Goal: Find specific page/section: Find specific page/section

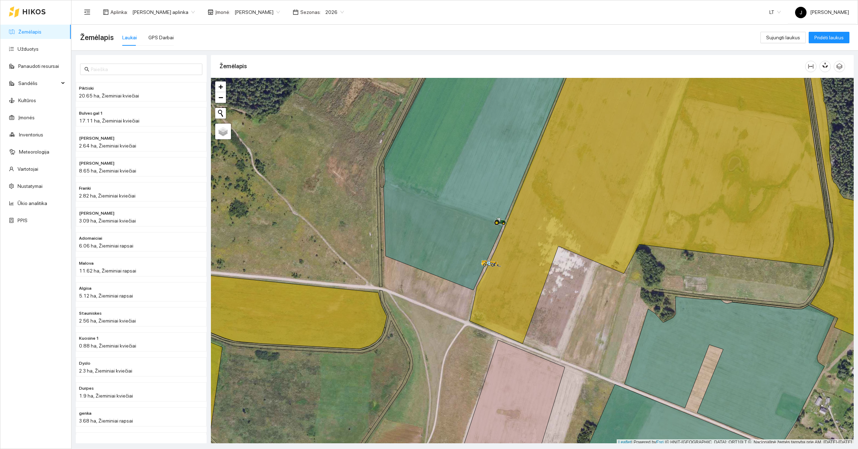
scroll to position [2, 0]
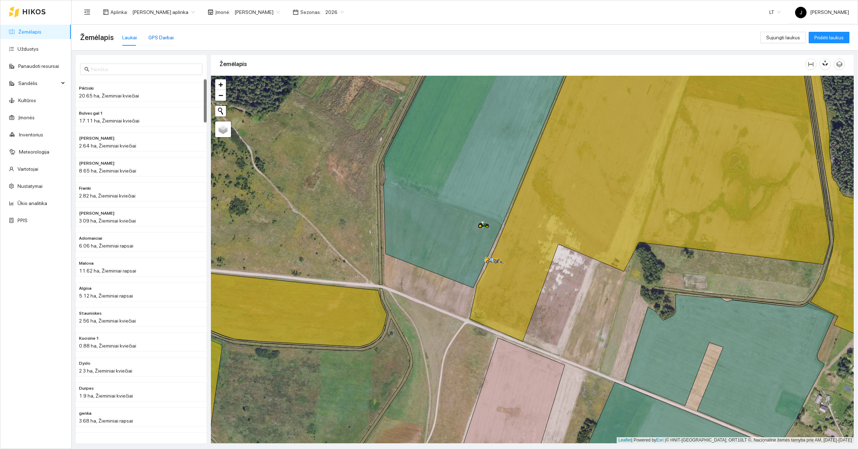
click at [166, 34] on div "GPS Darbai" at bounding box center [160, 38] width 25 height 8
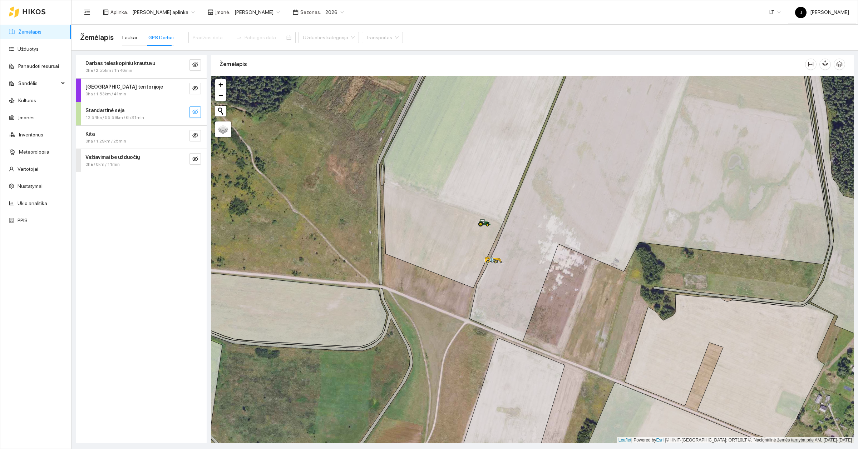
click at [199, 113] on button "button" at bounding box center [194, 111] width 11 height 11
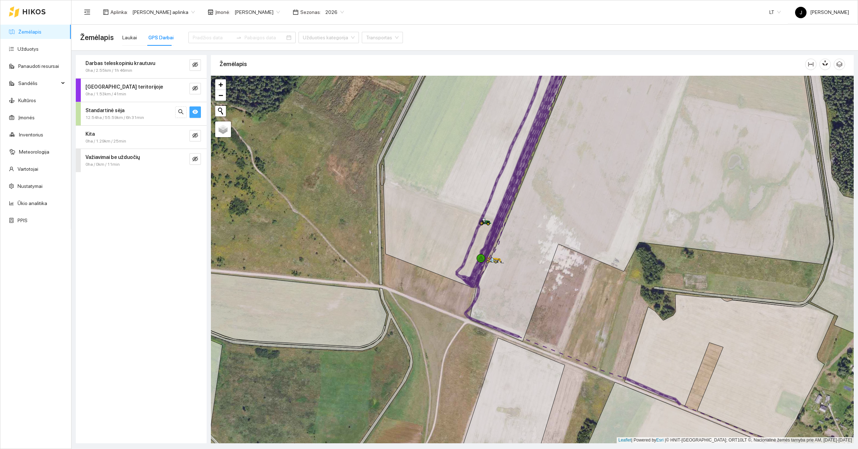
click at [194, 113] on icon "eye" at bounding box center [195, 112] width 6 height 4
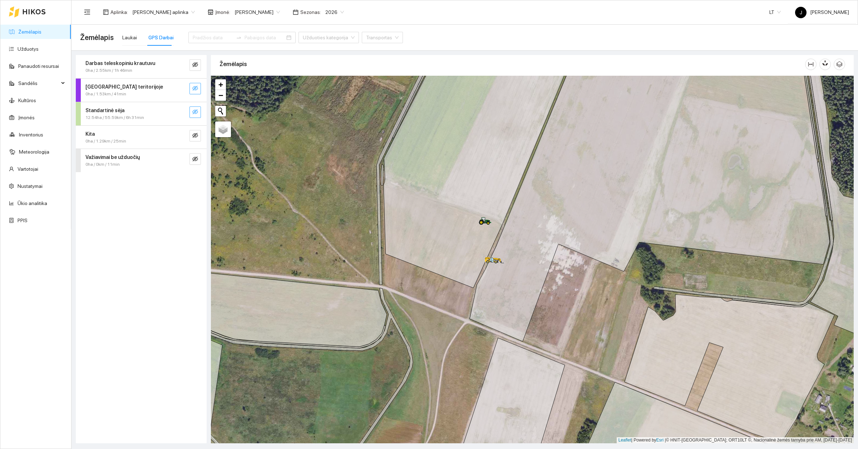
click at [195, 91] on span "eye-invisible" at bounding box center [195, 88] width 6 height 7
click at [195, 91] on span "eye" at bounding box center [195, 88] width 6 height 7
click at [195, 114] on icon "eye-invisible" at bounding box center [195, 112] width 6 height 6
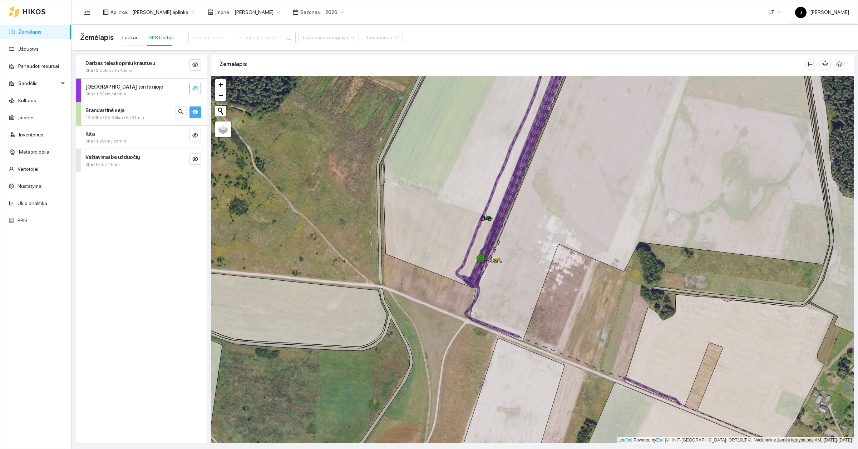
click at [195, 114] on icon "eye" at bounding box center [195, 112] width 6 height 6
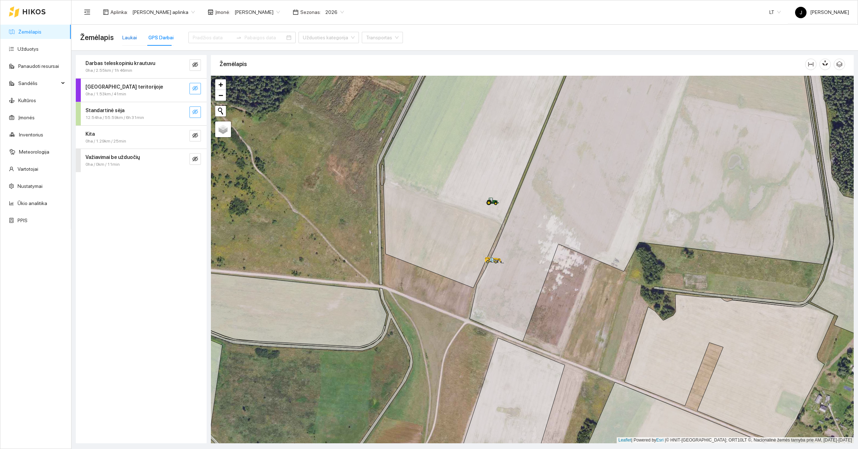
click at [124, 38] on div "Laukai" at bounding box center [129, 38] width 15 height 8
